Goal: Check status

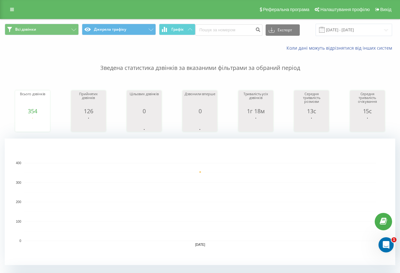
click at [124, 165] on rect "A chart." at bounding box center [200, 202] width 352 height 78
